Goal: Transaction & Acquisition: Purchase product/service

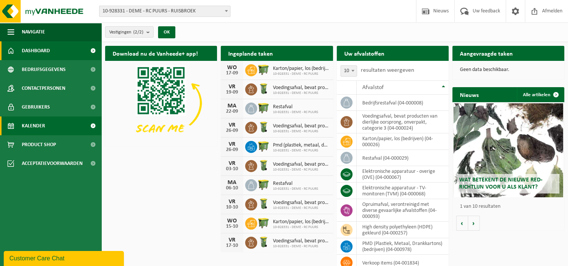
click at [47, 123] on link "Kalender" at bounding box center [50, 125] width 101 height 19
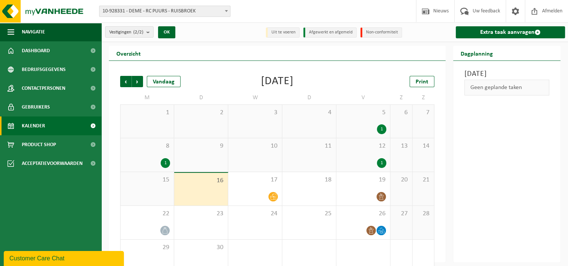
click at [522, 25] on div "Extra taak aanvragen" at bounding box center [509, 32] width 117 height 19
click at [500, 30] on link "Extra taak aanvragen" at bounding box center [509, 32] width 109 height 12
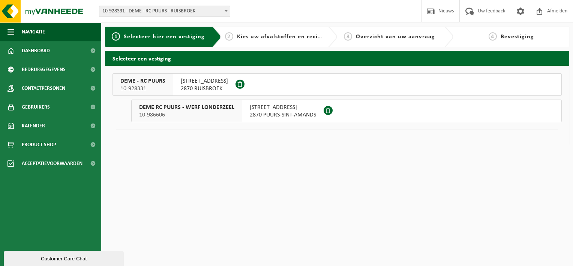
click at [161, 84] on span "DEME - RC PUURS" at bounding box center [142, 81] width 45 height 8
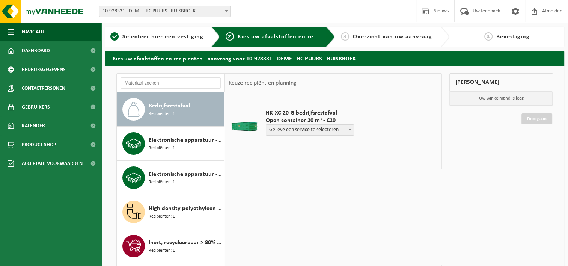
click at [434, 191] on div "HK-XC-20-G bedrijfsrestafval Open container 20 m³ - C20 Gelieve een service te …" at bounding box center [333, 204] width 216 height 225
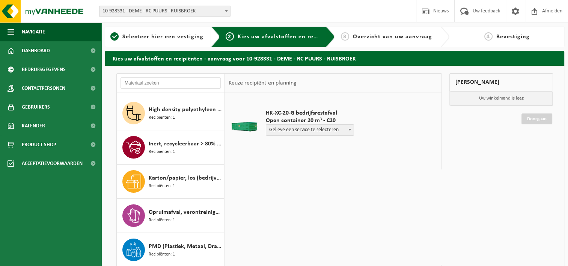
scroll to position [115, 0]
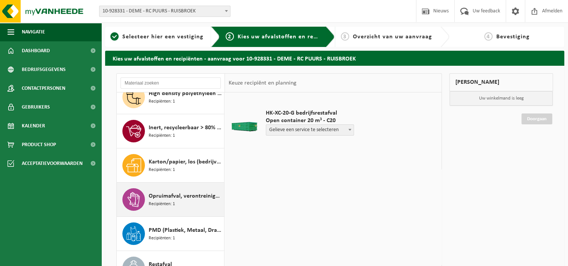
click at [183, 200] on div "Opruimafval, verontreinigd met diverse gevaarlijke afvalstoffen Recipiënten: 1" at bounding box center [186, 199] width 74 height 23
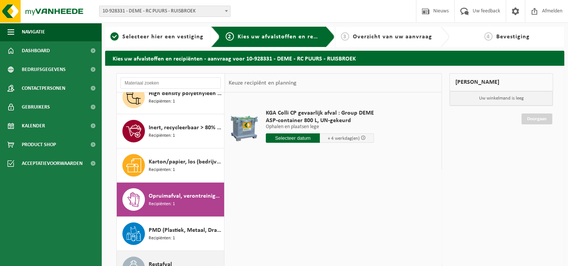
click at [168, 254] on div "Restafval Recipiënten: 1" at bounding box center [171, 268] width 108 height 34
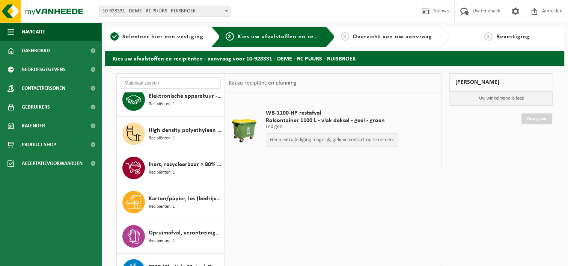
scroll to position [0, 0]
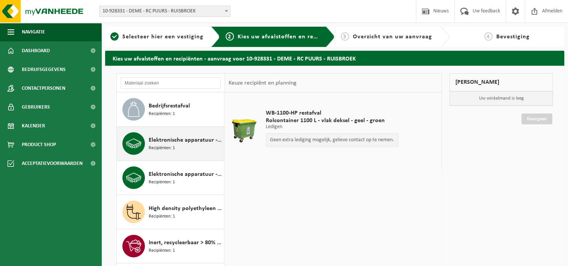
click at [170, 146] on span "Recipiënten: 1" at bounding box center [162, 147] width 26 height 7
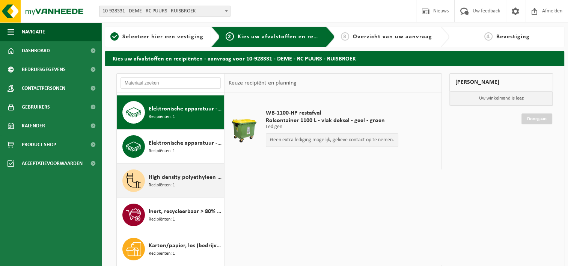
scroll to position [34, 0]
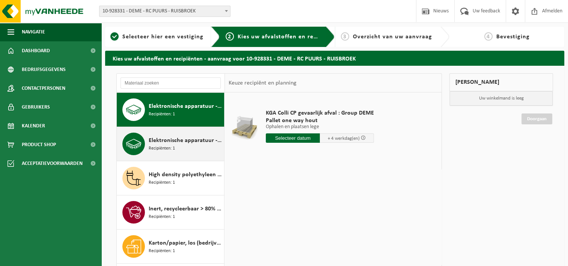
click at [182, 144] on div "Elektronische apparatuur - TV-monitoren (TVM) Recipiënten: 1" at bounding box center [186, 143] width 74 height 23
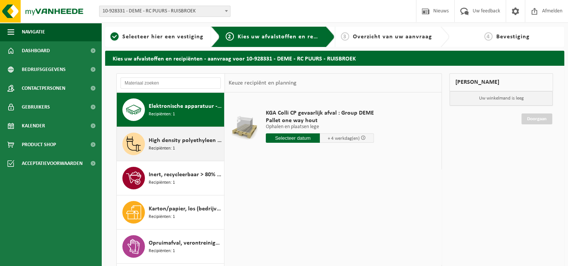
click at [181, 151] on div "High density polyethyleen (HDPE) gekleurd Recipiënten: 1" at bounding box center [186, 143] width 74 height 23
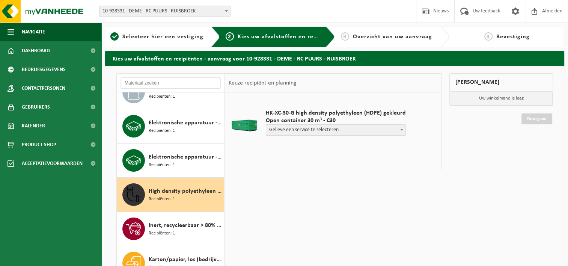
scroll to position [0, 0]
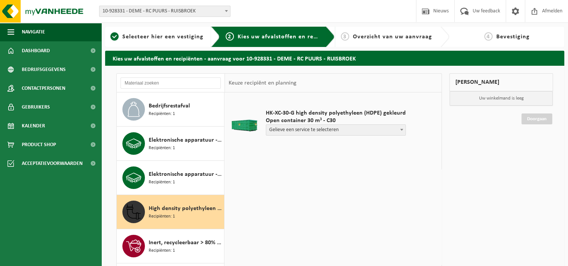
click at [305, 233] on div "HK-XC-30-G high density polyethyleen (HDPE) gekleurd Open container 30 m³ - C30…" at bounding box center [333, 204] width 216 height 225
click at [468, 203] on div "Mijn winkelmand Uw winkelmand is leeg Doorgaan" at bounding box center [500, 204] width 111 height 263
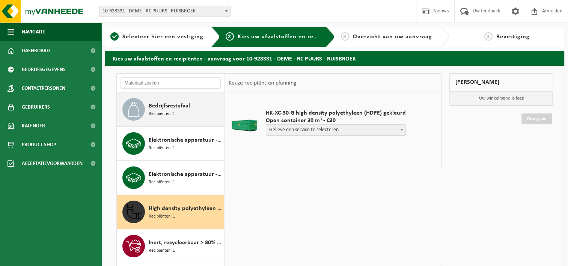
click at [186, 109] on span "Bedrijfsrestafval" at bounding box center [169, 105] width 41 height 9
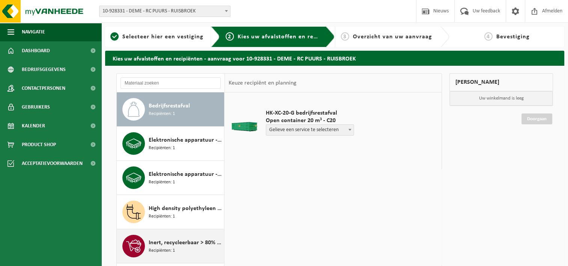
click at [177, 242] on span "Inert, recycleerbaar > 80% steenpuin, < 5% niet-inert" at bounding box center [186, 242] width 74 height 9
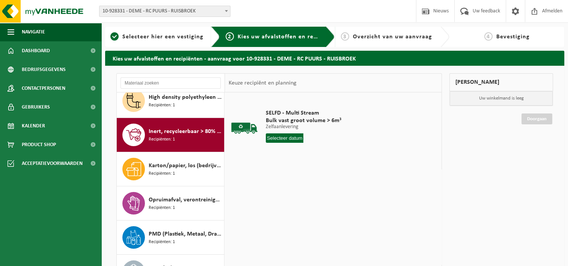
scroll to position [115, 0]
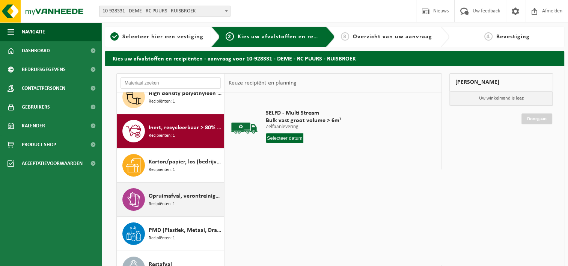
click at [172, 194] on span "Opruimafval, verontreinigd met diverse gevaarlijke afvalstoffen" at bounding box center [186, 195] width 74 height 9
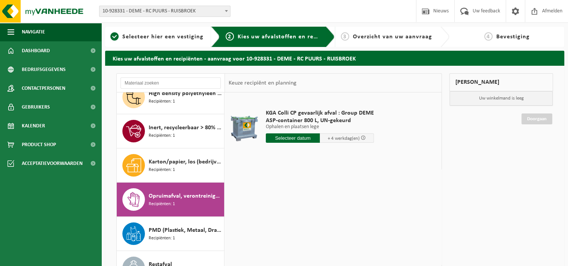
click at [480, 174] on div "Mijn winkelmand Uw winkelmand is leeg Doorgaan" at bounding box center [500, 204] width 111 height 263
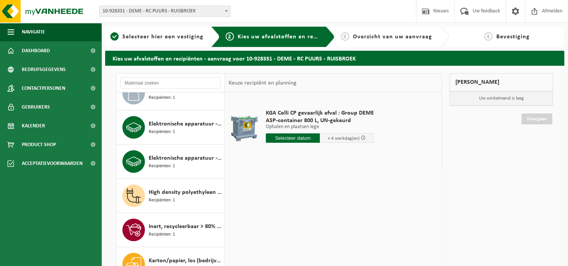
scroll to position [0, 0]
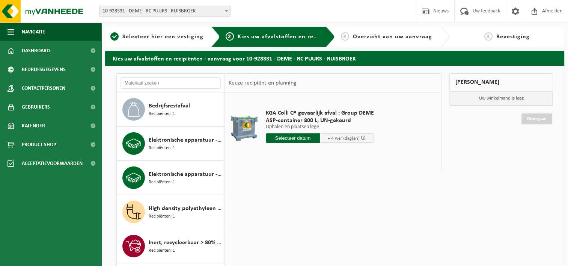
click at [440, 222] on div "KGA Colli CP gevaarlijk afval : Group DEME ASP-container 800 L, UN-gekeurd Opha…" at bounding box center [333, 204] width 216 height 225
